Goal: Task Accomplishment & Management: Use online tool/utility

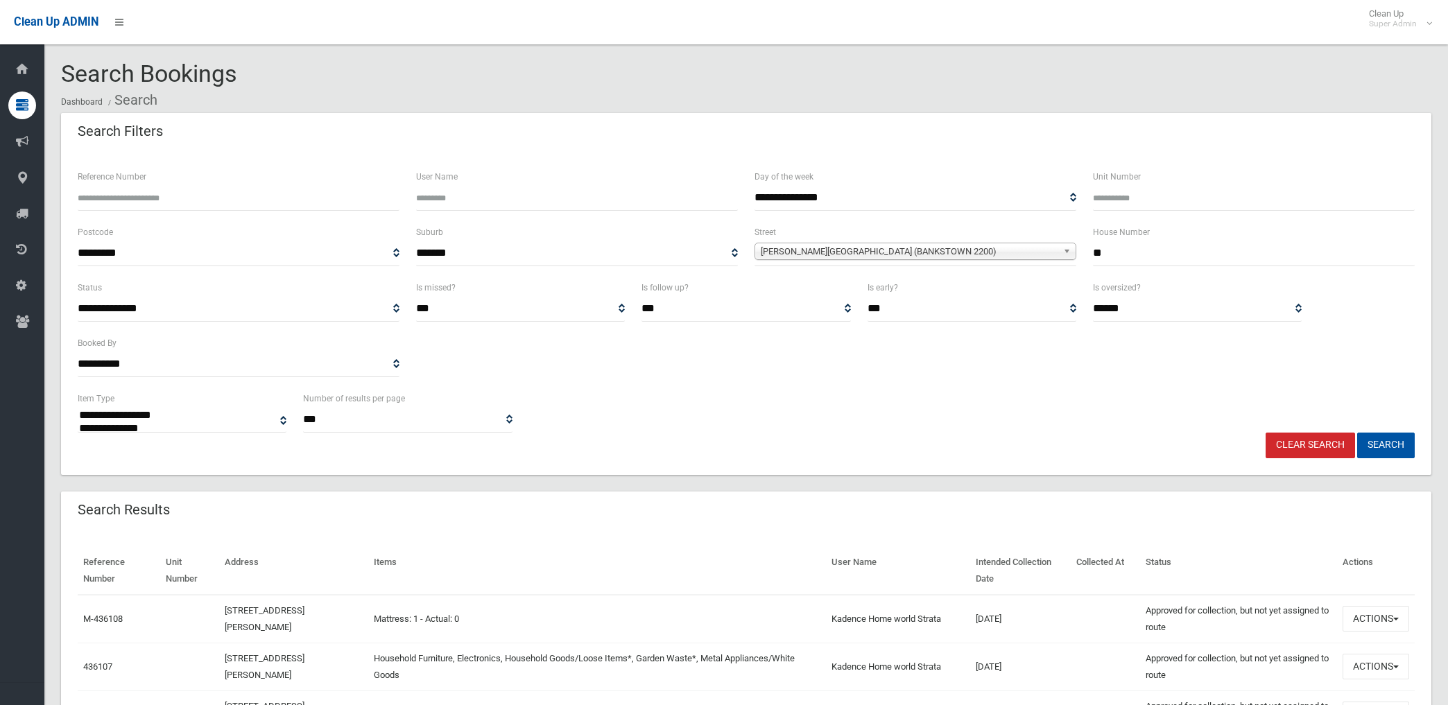
select select
click at [1340, 445] on link "Clear Search" at bounding box center [1309, 446] width 89 height 26
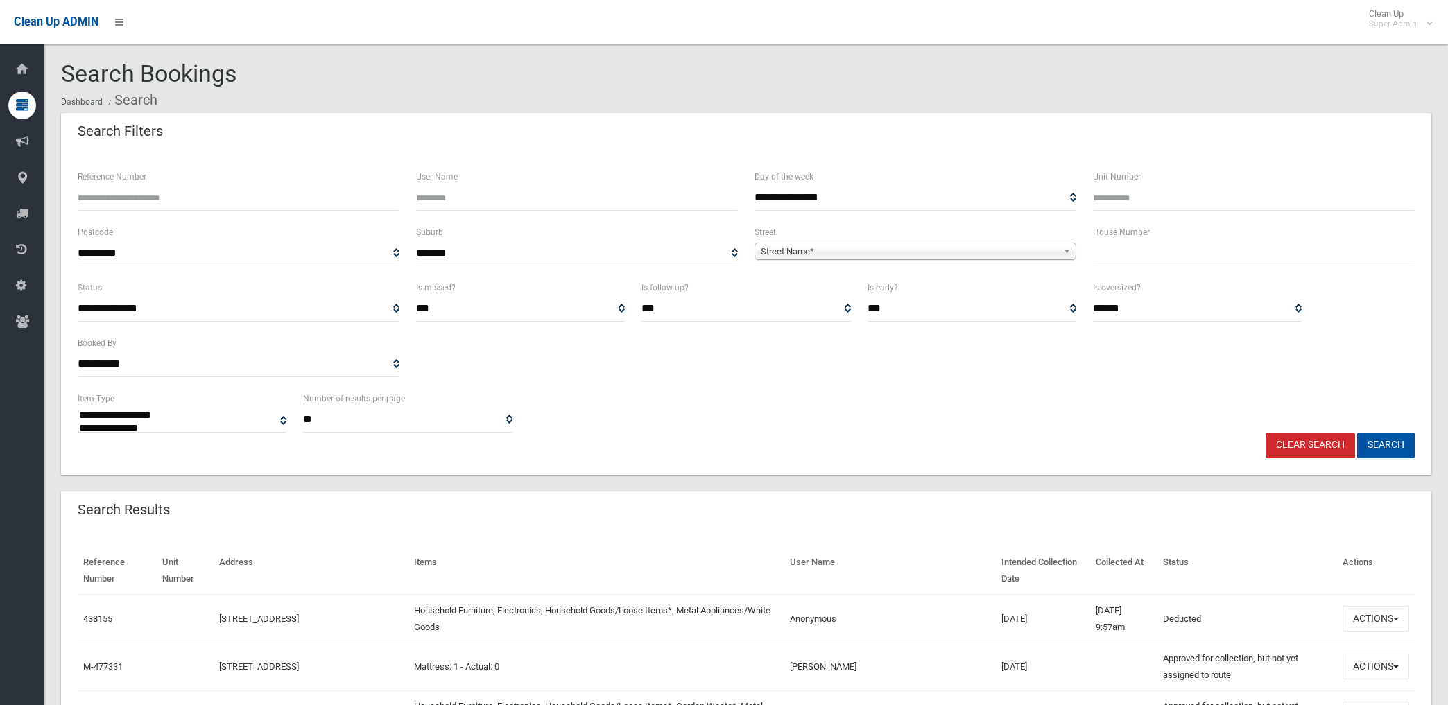
select select
click at [879, 247] on span "Street Name*" at bounding box center [909, 251] width 297 height 17
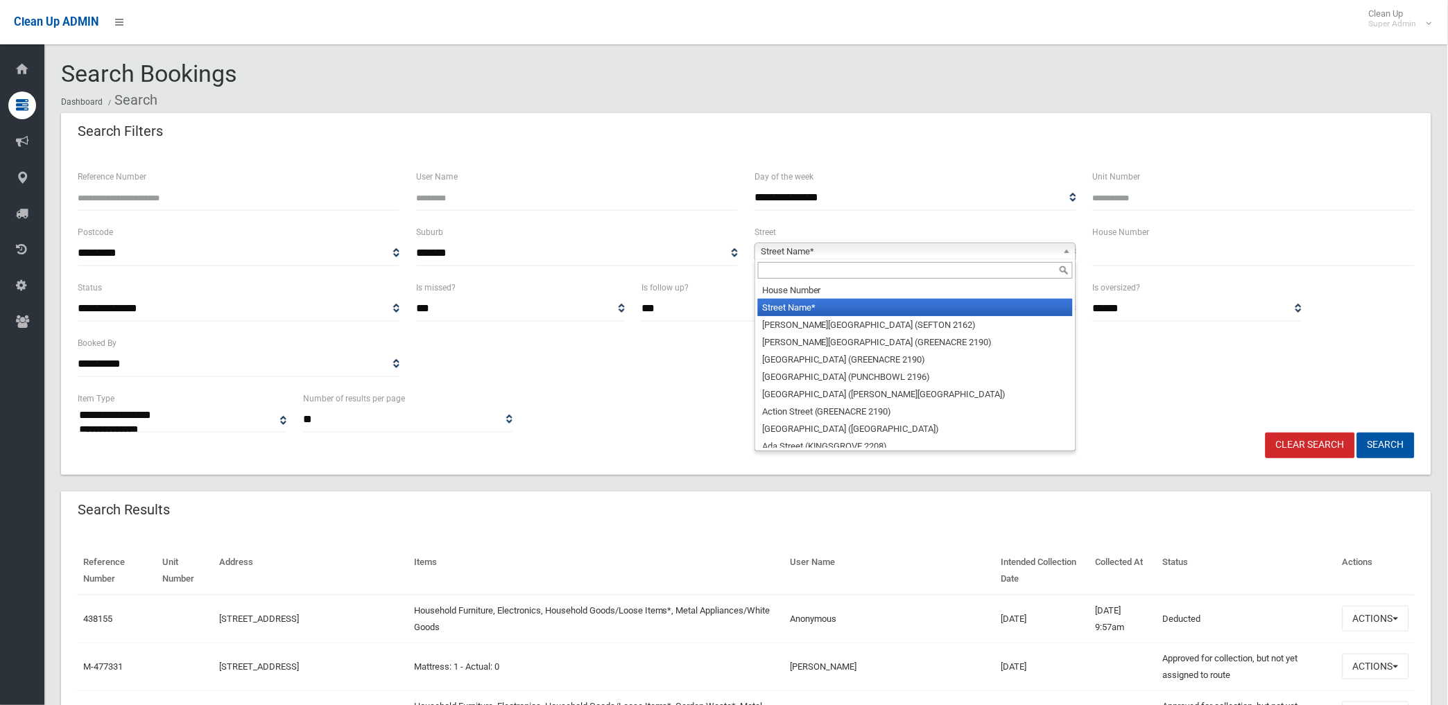
type input "*"
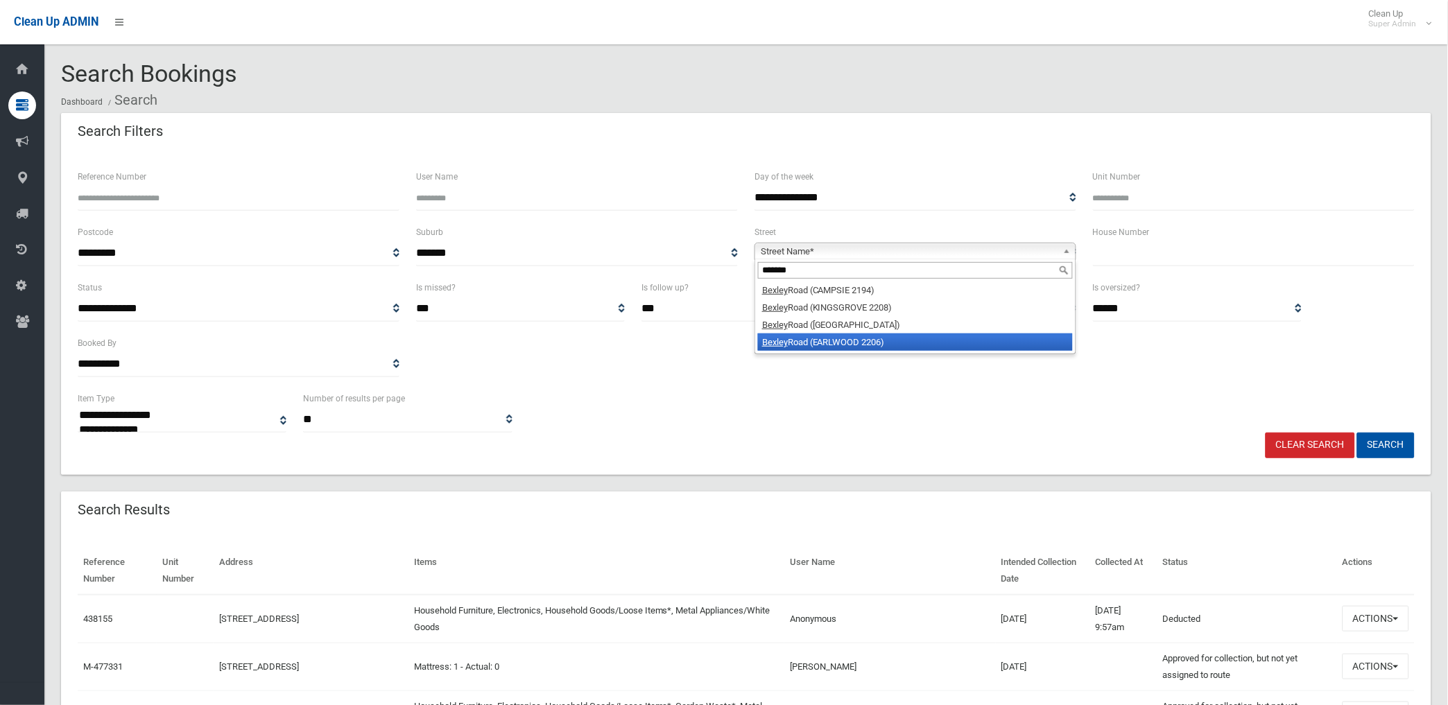
type input "******"
click at [850, 341] on li "Bexley Road (EARLWOOD 2206)" at bounding box center [915, 342] width 315 height 17
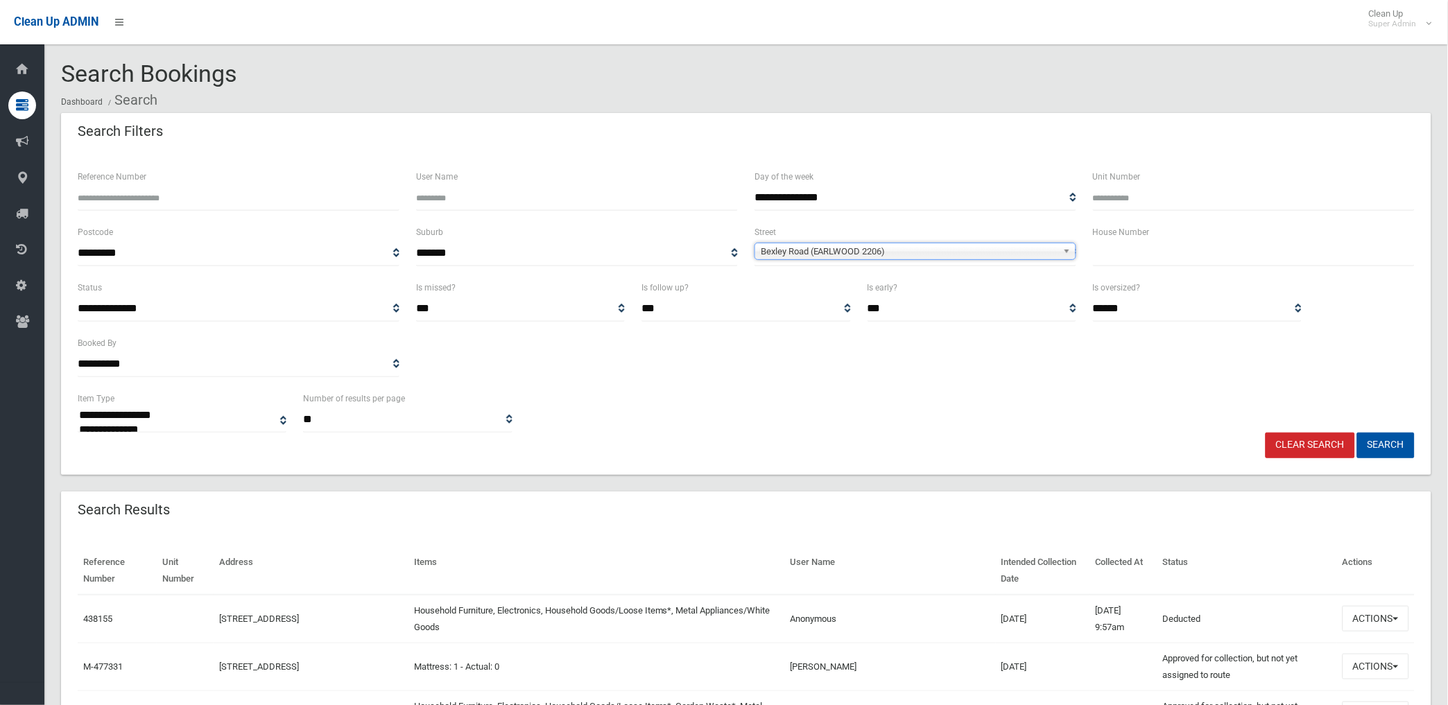
click at [1143, 251] on input "text" at bounding box center [1254, 254] width 322 height 26
type input "***"
click at [1357, 433] on button "Search" at bounding box center [1386, 446] width 58 height 26
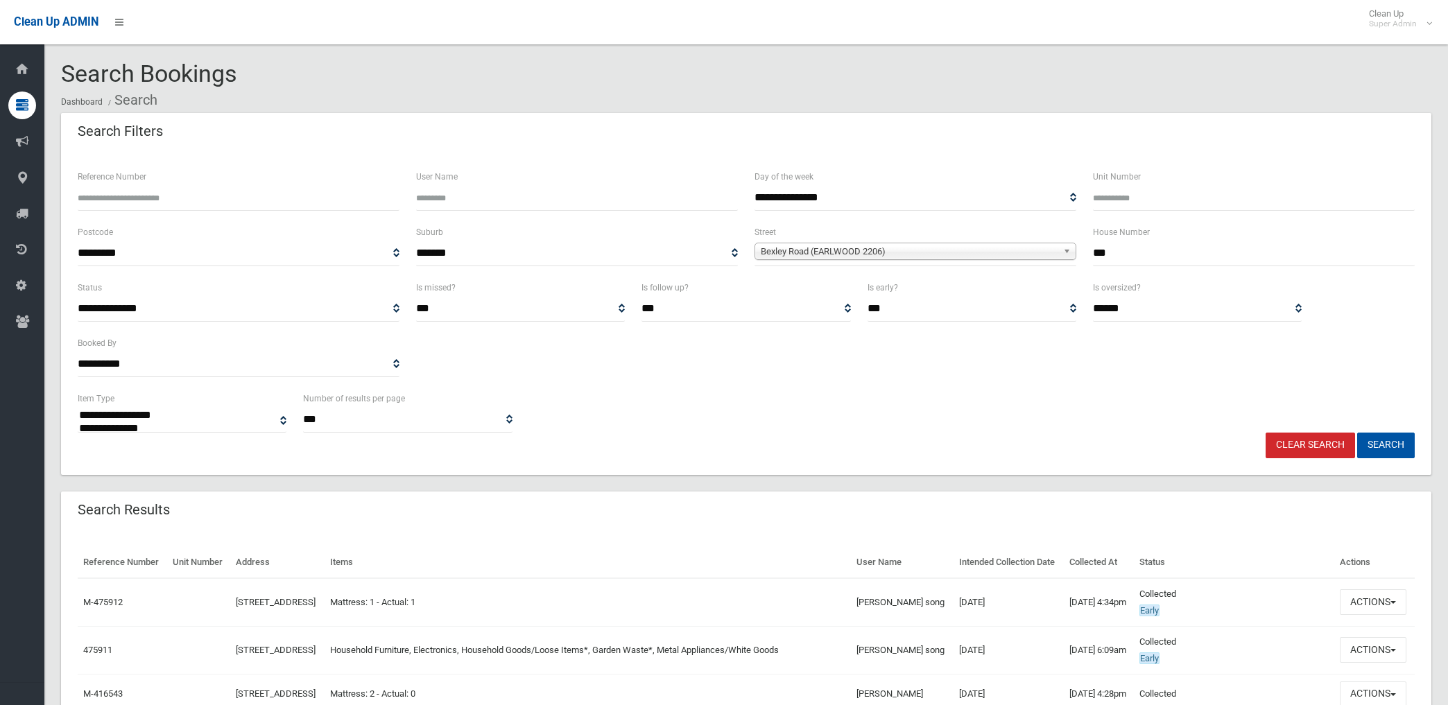
select select
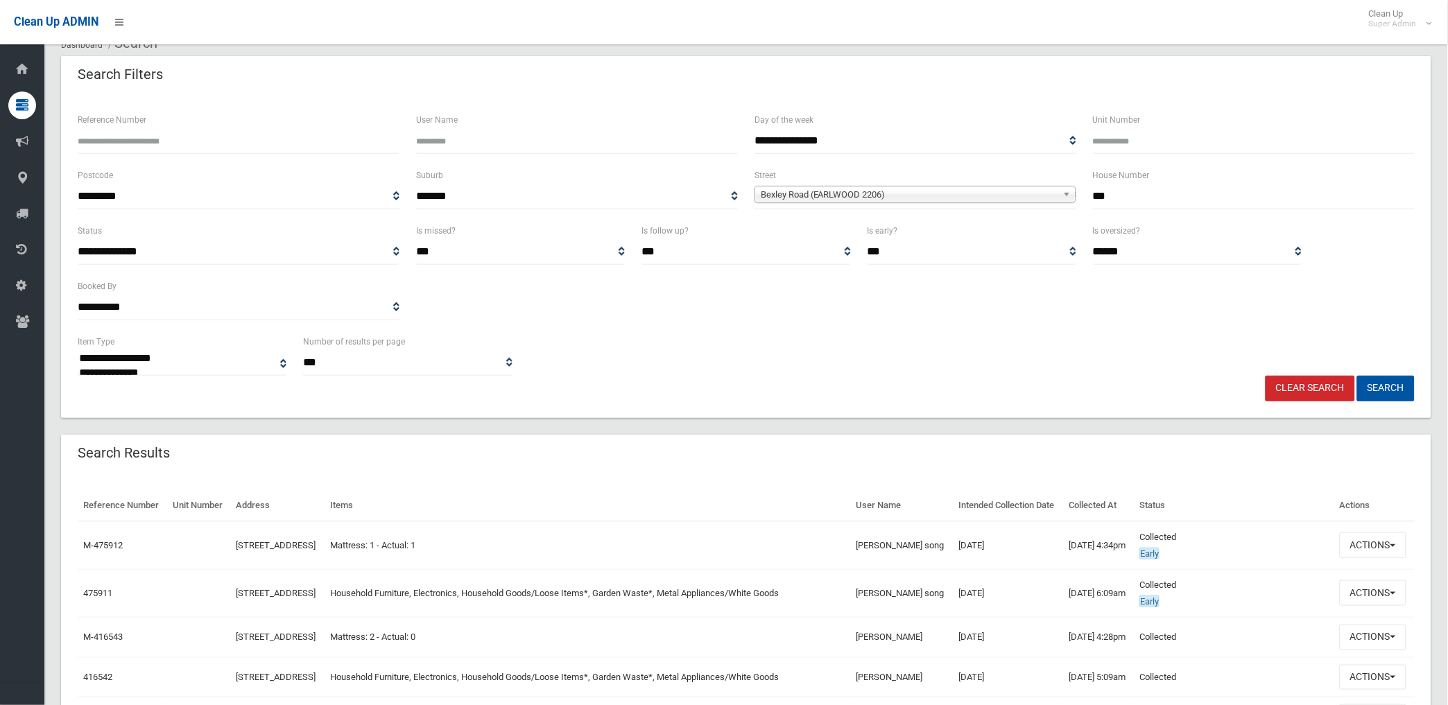
scroll to position [231, 0]
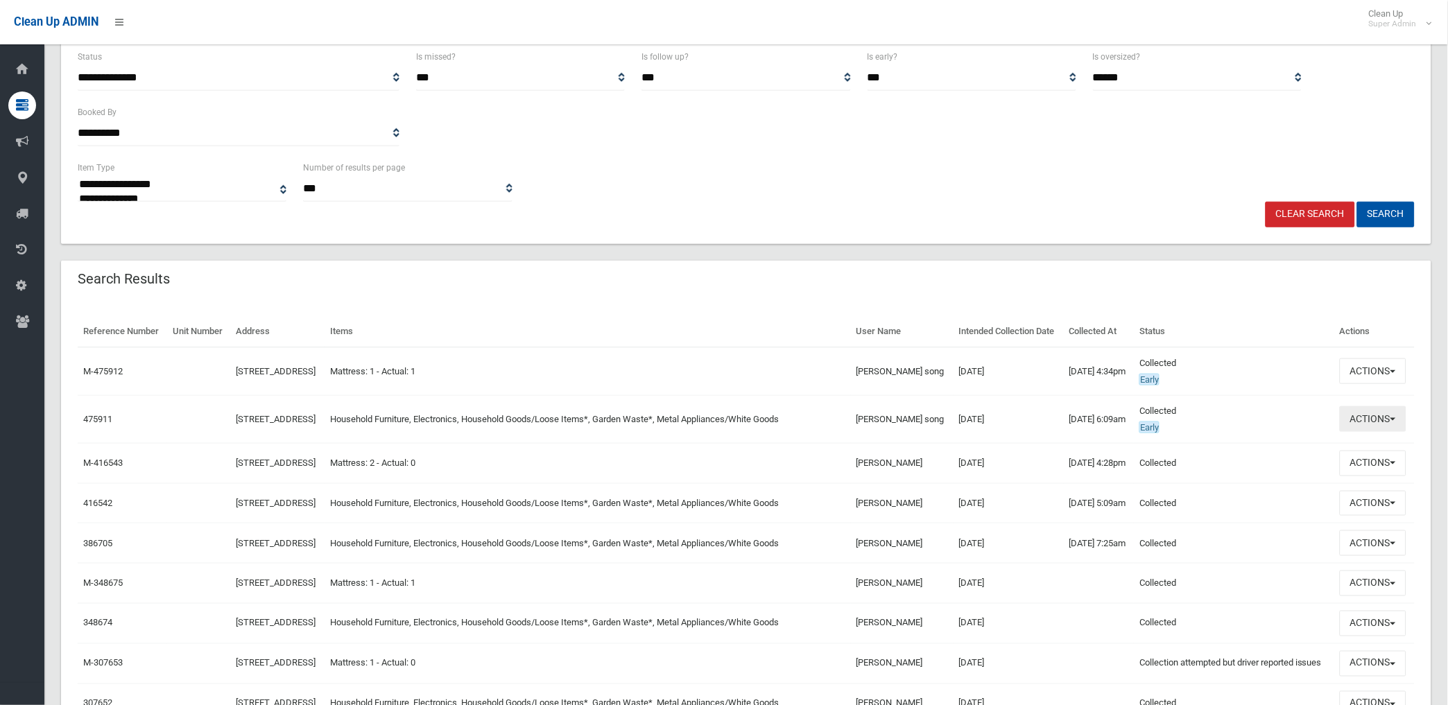
click at [1369, 432] on button "Actions" at bounding box center [1373, 419] width 67 height 26
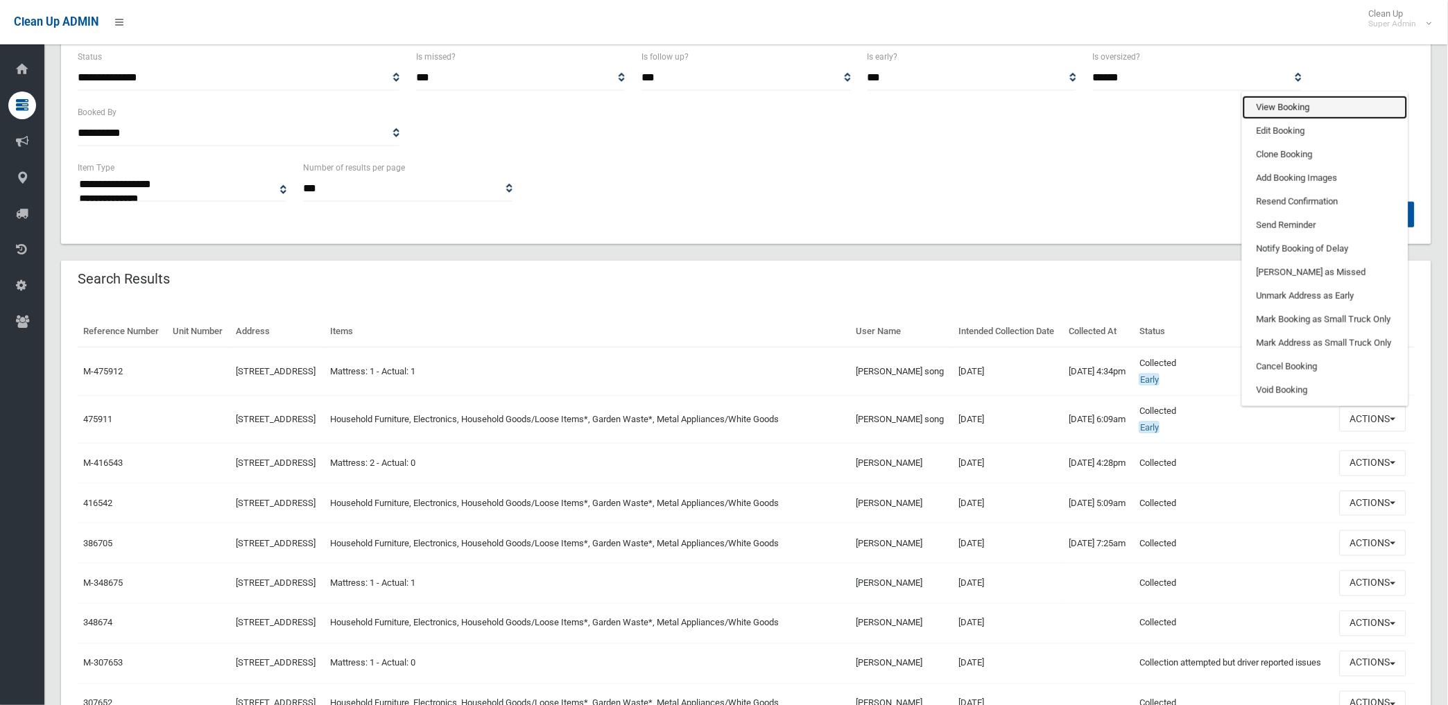
click at [1283, 119] on link "View Booking" at bounding box center [1324, 108] width 165 height 24
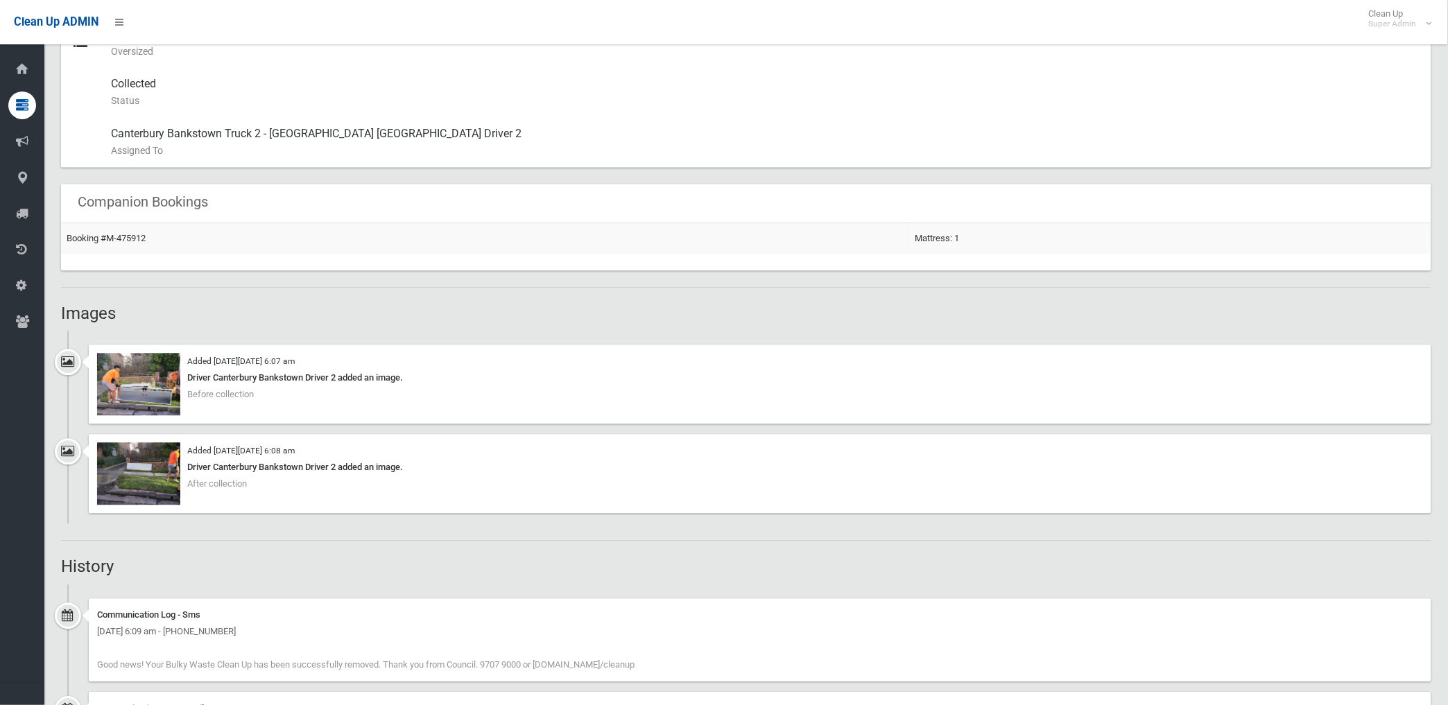
scroll to position [760, 0]
click at [157, 397] on img at bounding box center [138, 384] width 83 height 62
click at [155, 490] on img at bounding box center [138, 473] width 83 height 62
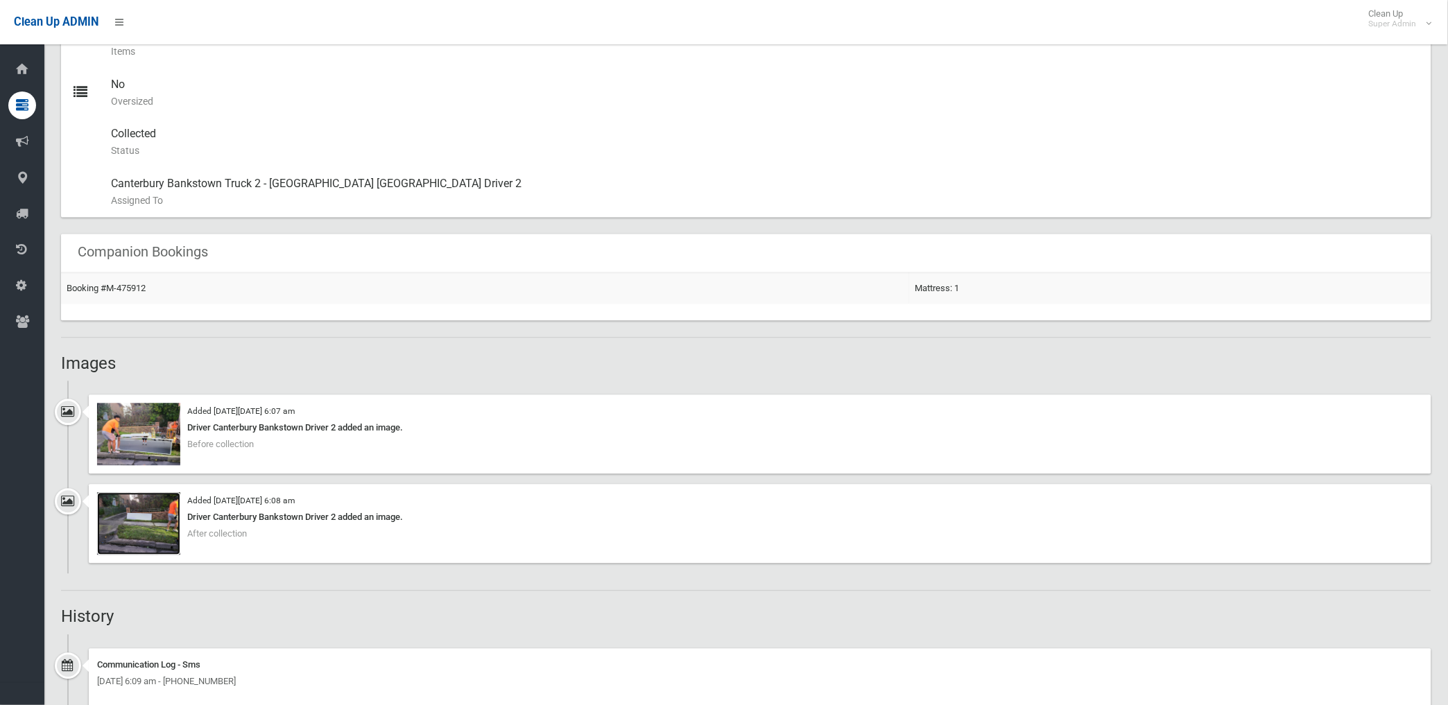
scroll to position [770, 0]
